Goal: Information Seeking & Learning: Learn about a topic

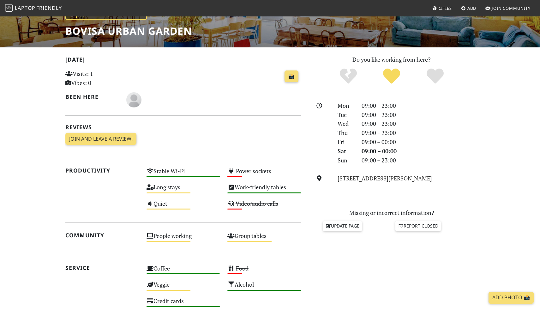
scroll to position [100, 0]
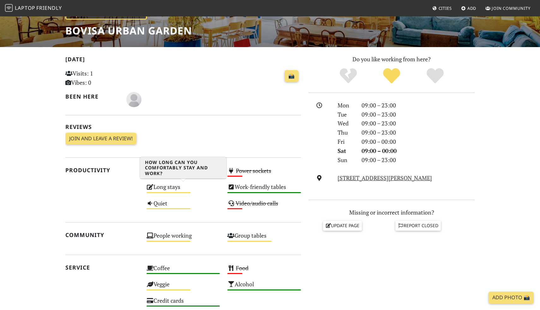
click at [153, 191] on div "Long stays Medium" at bounding box center [183, 190] width 81 height 16
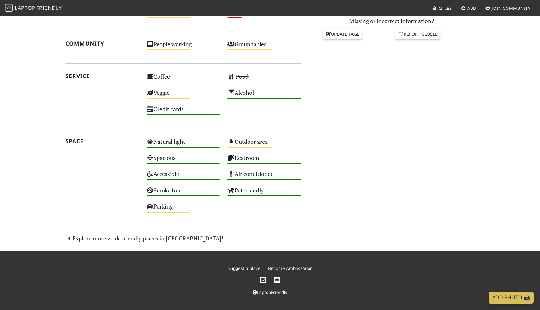
scroll to position [289, 0]
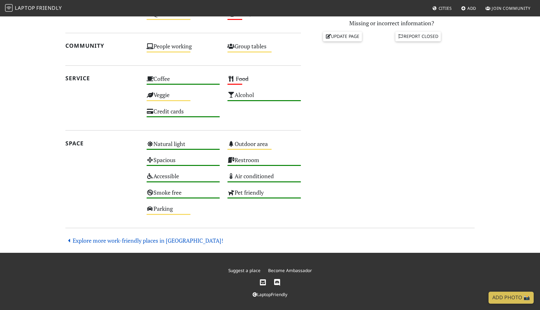
click at [94, 239] on link "Explore more work-friendly places in [GEOGRAPHIC_DATA]!" at bounding box center [144, 241] width 158 height 8
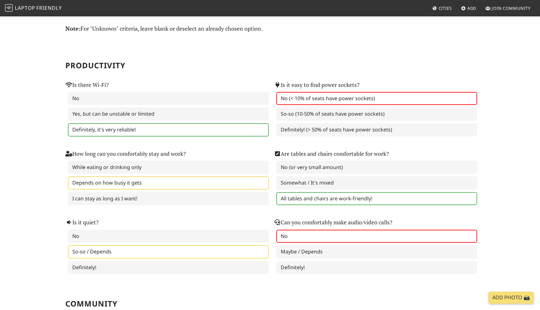
scroll to position [18, 0]
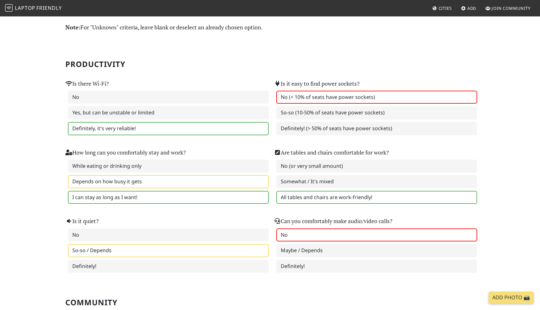
click at [82, 202] on label "I can stay as long as I want!" at bounding box center [168, 197] width 201 height 13
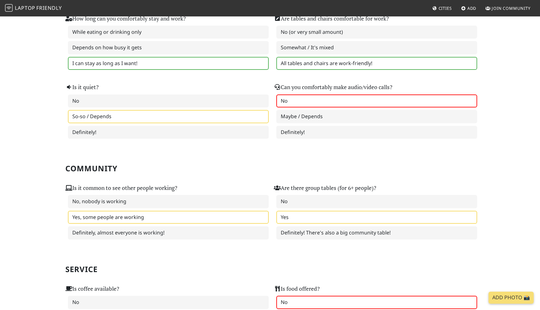
scroll to position [0, 0]
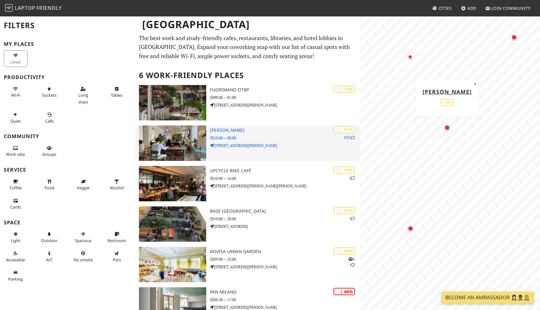
click at [264, 128] on h3 "oTTo" at bounding box center [285, 130] width 150 height 5
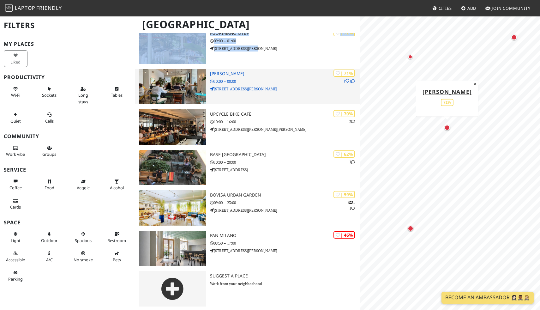
scroll to position [58, 0]
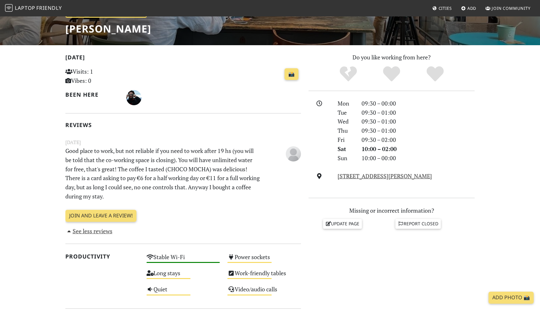
scroll to position [109, 0]
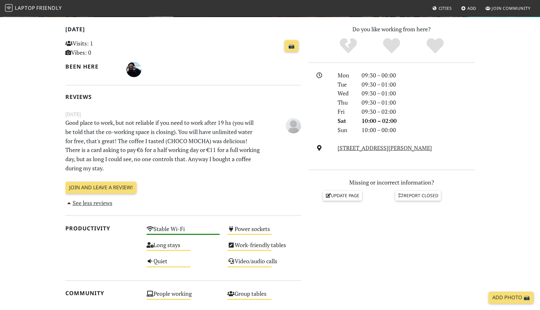
click at [130, 145] on p "Good place to work, but not reliable if you need to work after 19 hs (you will …" at bounding box center [163, 145] width 203 height 55
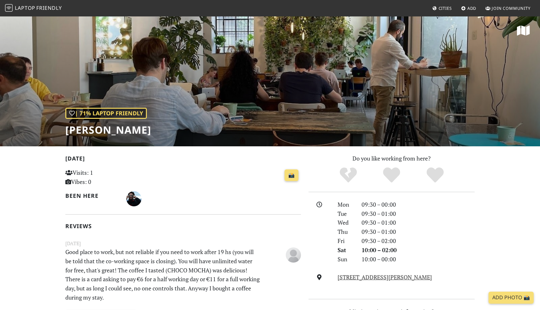
scroll to position [0, 0]
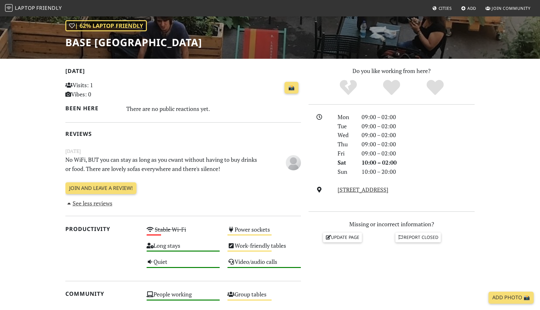
scroll to position [92, 0]
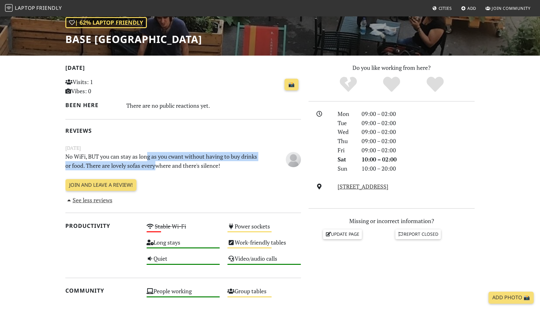
drag, startPoint x: 155, startPoint y: 165, endPoint x: 147, endPoint y: 159, distance: 10.2
click at [147, 159] on p "No WiFi, BUT you can stay as long as you cwant without having to buy drinks or …" at bounding box center [163, 161] width 203 height 18
drag, startPoint x: 142, startPoint y: 159, endPoint x: 142, endPoint y: 163, distance: 3.8
click at [142, 163] on p "No WiFi, BUT you can stay as long as you cwant without having to buy drinks or …" at bounding box center [163, 161] width 203 height 18
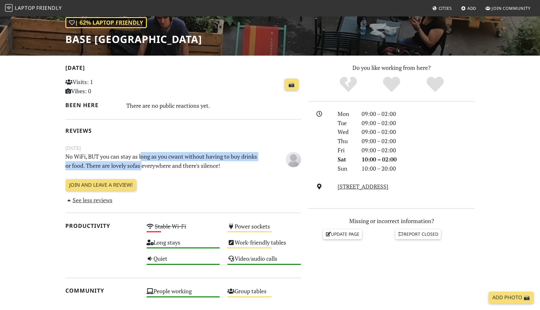
click at [142, 163] on p "No WiFi, BUT you can stay as long as you cwant without having to buy drinks or …" at bounding box center [163, 161] width 203 height 18
drag, startPoint x: 142, startPoint y: 163, endPoint x: 140, endPoint y: 158, distance: 4.6
click at [140, 158] on p "No WiFi, BUT you can stay as long as you cwant without having to buy drinks or …" at bounding box center [163, 161] width 203 height 18
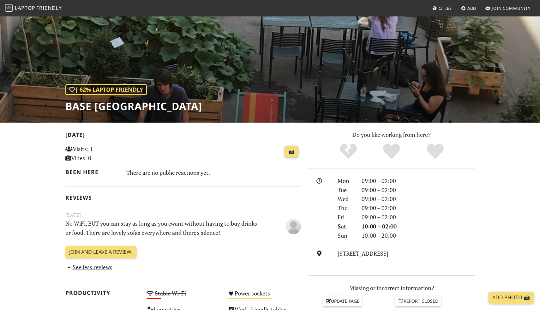
scroll to position [0, 0]
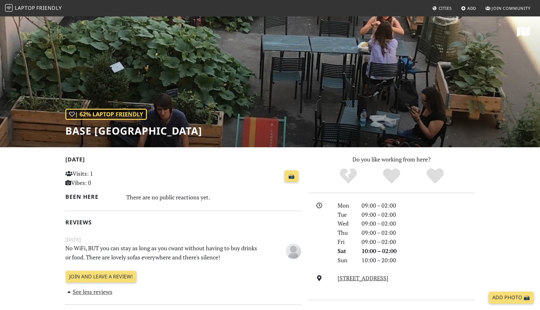
click at [106, 138] on div "| 62% Laptop Friendly BASE Milano" at bounding box center [270, 81] width 540 height 131
click at [107, 133] on h1 "BASE Milano" at bounding box center [133, 131] width 137 height 12
click at [107, 134] on h1 "BASE Milano" at bounding box center [133, 131] width 137 height 12
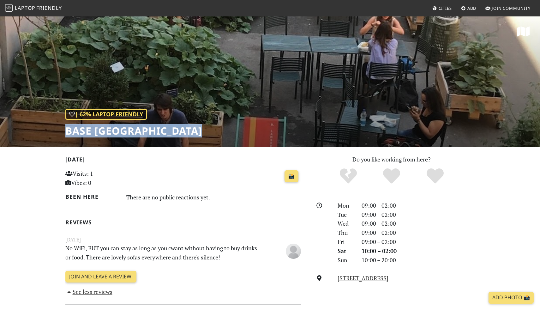
click at [107, 134] on h1 "BASE Milano" at bounding box center [133, 131] width 137 height 12
copy div "BASE Milano"
